Goal: Task Accomplishment & Management: Complete application form

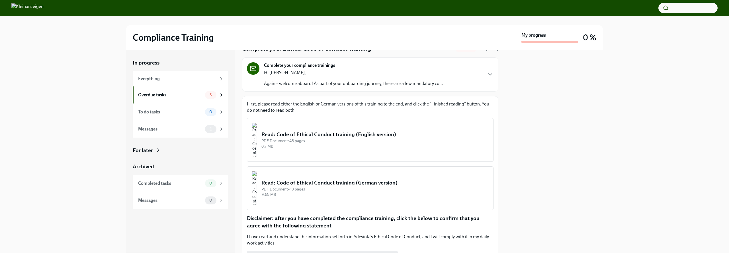
scroll to position [73, 0]
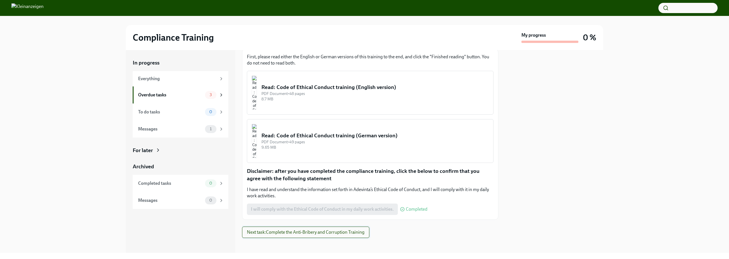
click at [360, 235] on span "Next task : Complete the Anti-Bribery and Corruption Training" at bounding box center [306, 233] width 118 height 6
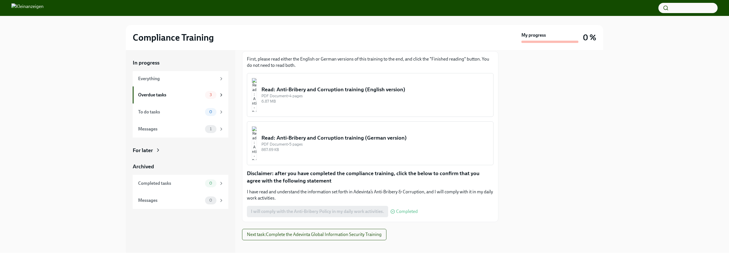
scroll to position [77, 0]
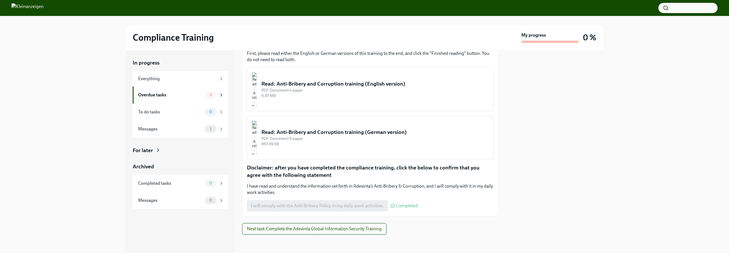
click at [352, 231] on span "Next task : Complete the Adevinta Global Information Security Training" at bounding box center [314, 229] width 135 height 6
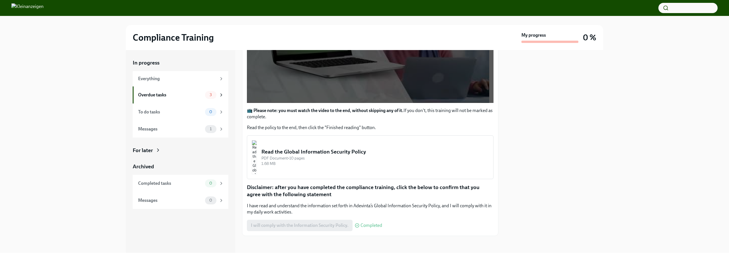
scroll to position [174, 0]
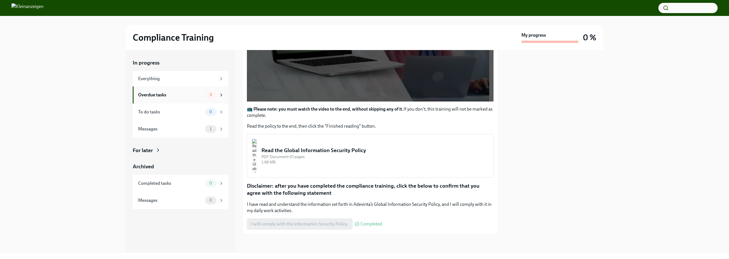
click at [174, 92] on div "Overdue tasks" at bounding box center [170, 95] width 65 height 6
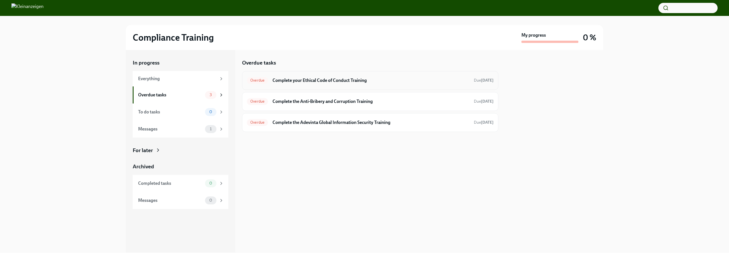
click at [437, 77] on div "Overdue Complete your Ethical Code of Conduct Training Due [DATE]" at bounding box center [370, 80] width 247 height 9
